Goal: Task Accomplishment & Management: Use online tool/utility

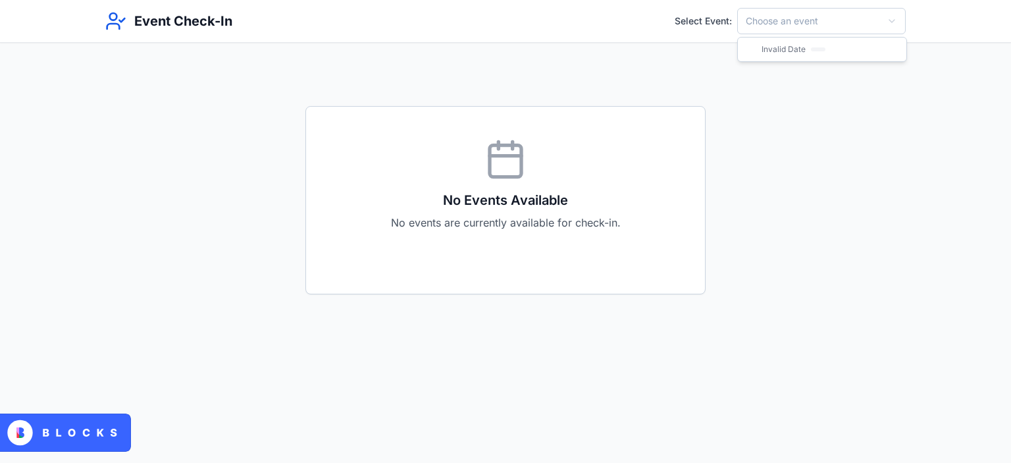
click at [789, 28] on html "Event Check-In Select Event: Choose an event No Events Available No events are …" at bounding box center [505, 231] width 1011 height 463
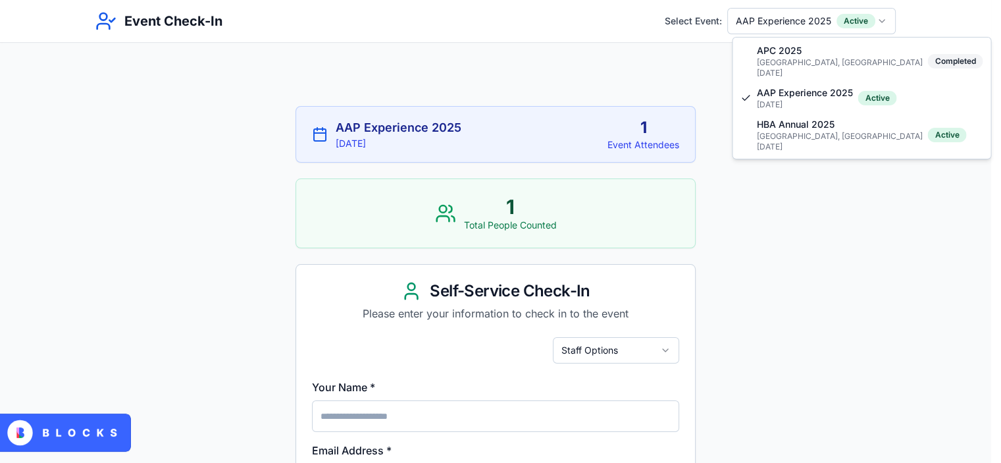
click at [795, 28] on html "Event Check-In Select Event: AAP Experience 2025 Active AAP Experience 2025 9/2…" at bounding box center [500, 455] width 1001 height 910
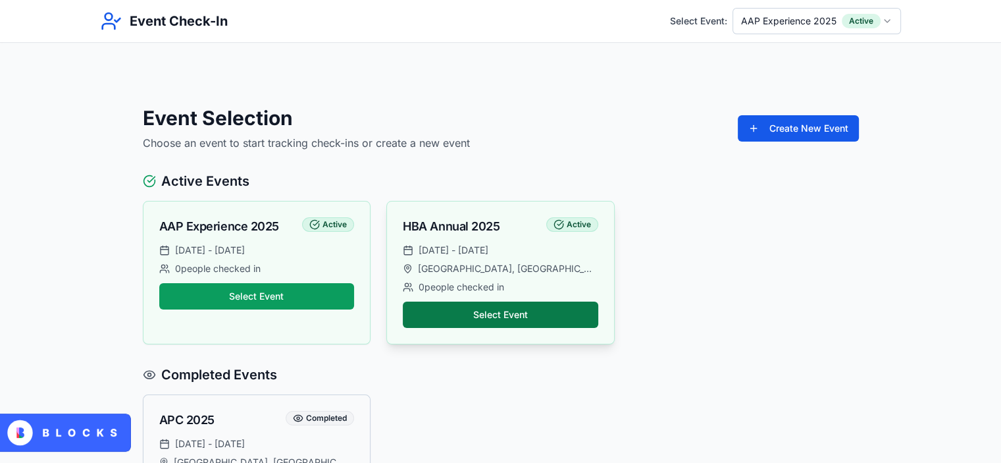
click at [490, 317] on button "Select Event" at bounding box center [501, 315] width 196 height 26
click at [537, 326] on button "Select Event" at bounding box center [501, 315] width 196 height 26
click at [537, 307] on button "Select Event" at bounding box center [501, 315] width 196 height 26
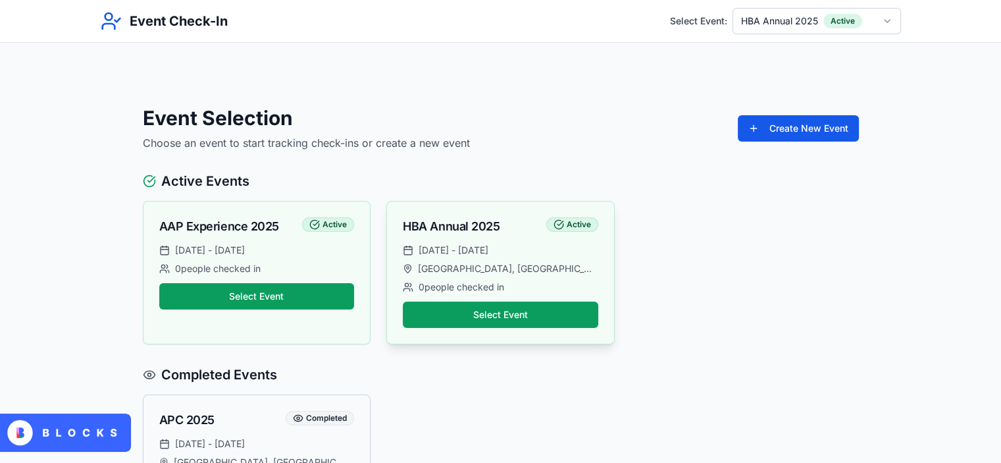
click at [488, 252] on span "[DATE] - [DATE]" at bounding box center [454, 250] width 70 height 13
click at [475, 226] on div "HBA Annual 2025" at bounding box center [451, 226] width 97 height 18
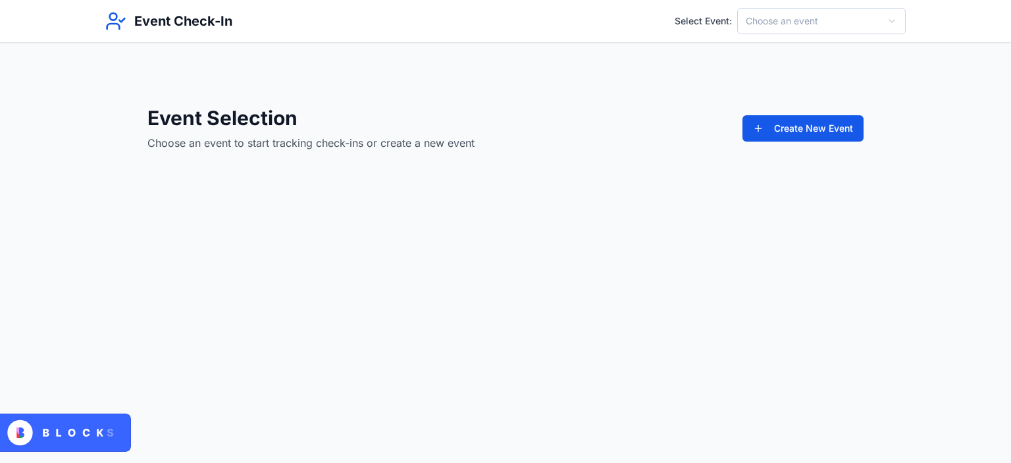
click at [625, 76] on main "Event Selection Choose an event to start tracking check-ins or create a new eve…" at bounding box center [505, 118] width 1011 height 150
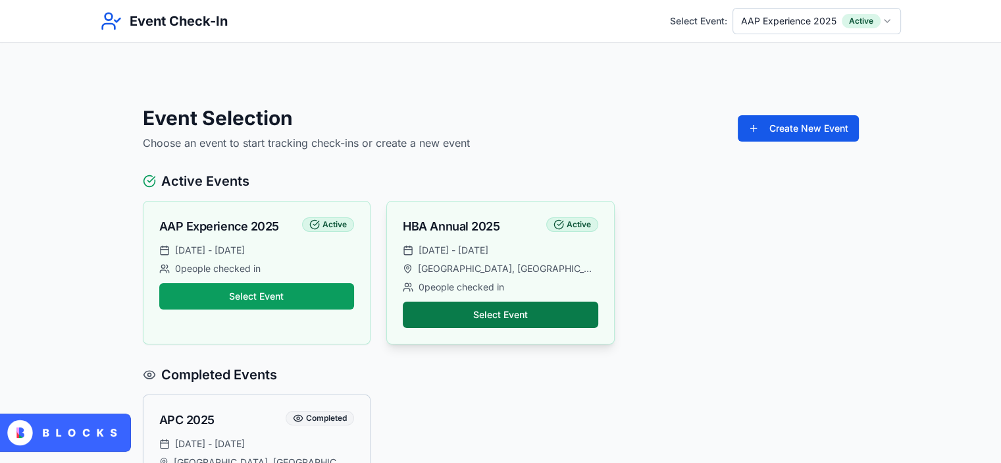
click at [506, 305] on button "Select Event" at bounding box center [501, 315] width 196 height 26
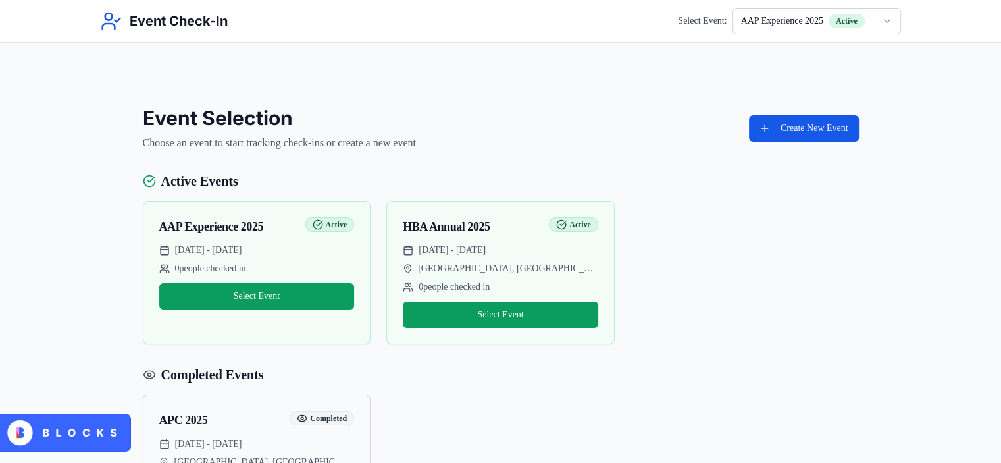
click at [756, 26] on html "Event Check-In Select Event: AAP Experience 2025 Active Event Selection Choose …" at bounding box center [500, 290] width 1001 height 580
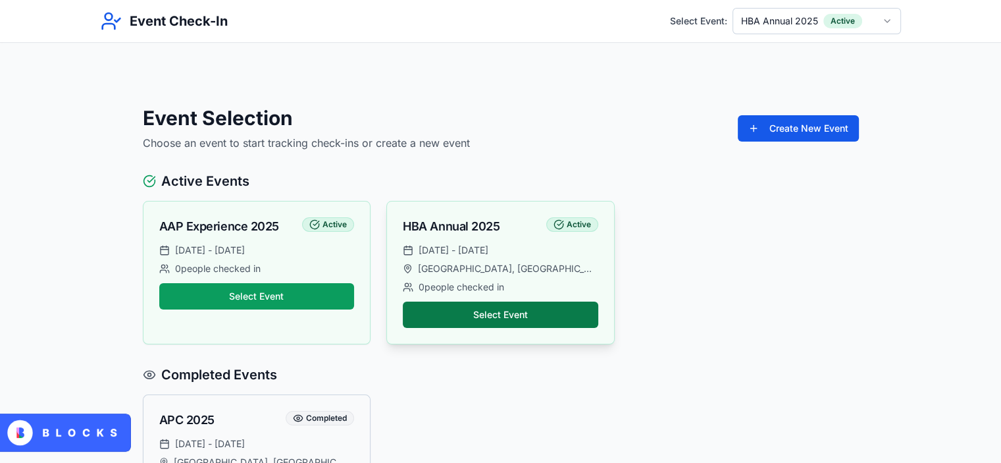
click at [442, 310] on button "Select Event" at bounding box center [501, 315] width 196 height 26
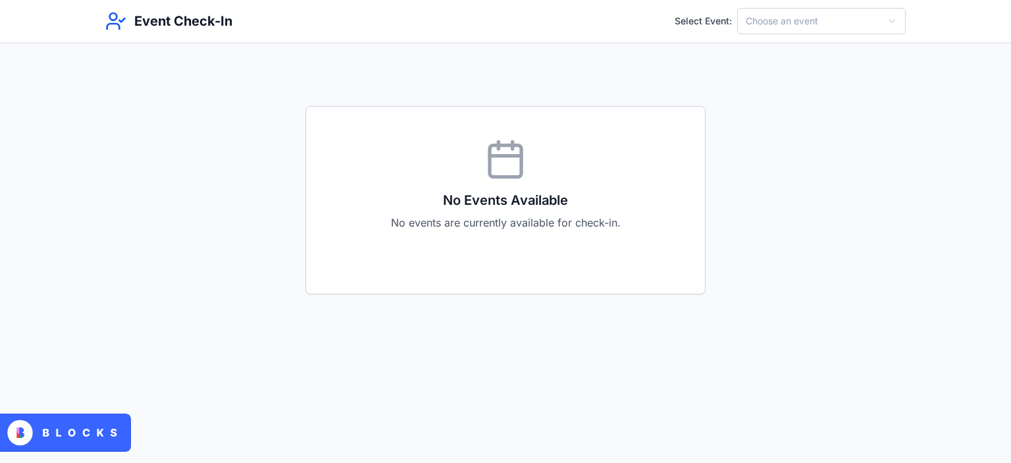
click at [782, 31] on html "Event Check-In Select Event: Choose an event No Events Available No events are …" at bounding box center [505, 231] width 1011 height 463
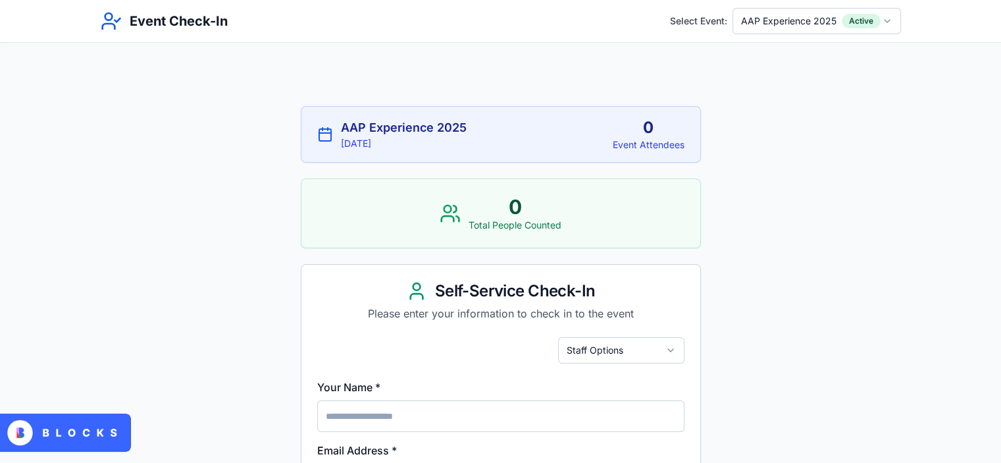
click at [810, 16] on html "Event Check-In Select Event: AAP Experience 2025 Active AAP Experience 2025 [DA…" at bounding box center [500, 455] width 1001 height 910
